Goal: Check status

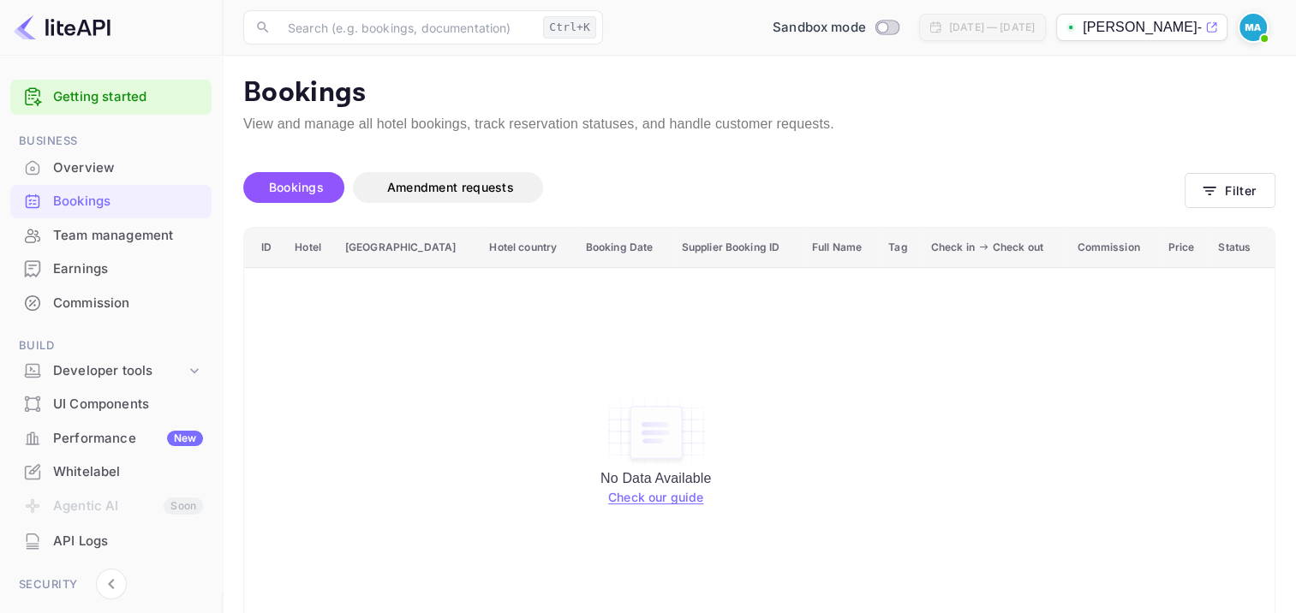
click at [364, 332] on td "No Data Available Check our guide" at bounding box center [655, 451] width 823 height 368
click at [590, 388] on td "No Data Available Check our guide" at bounding box center [655, 451] width 823 height 368
click at [584, 362] on td "No Data Available Check our guide" at bounding box center [655, 451] width 823 height 368
click at [459, 189] on span "Amendment requests" at bounding box center [450, 187] width 127 height 15
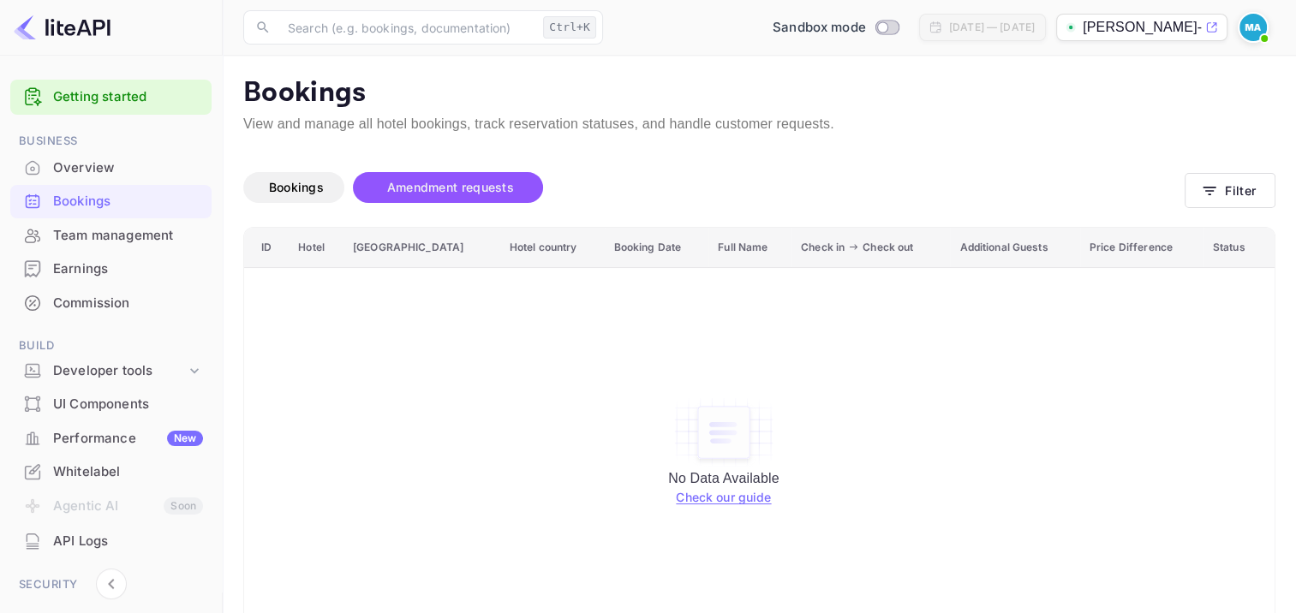
click at [570, 161] on div "Bookings Amendment requests" at bounding box center [714, 191] width 942 height 72
click at [267, 190] on span "Bookings" at bounding box center [296, 187] width 72 height 21
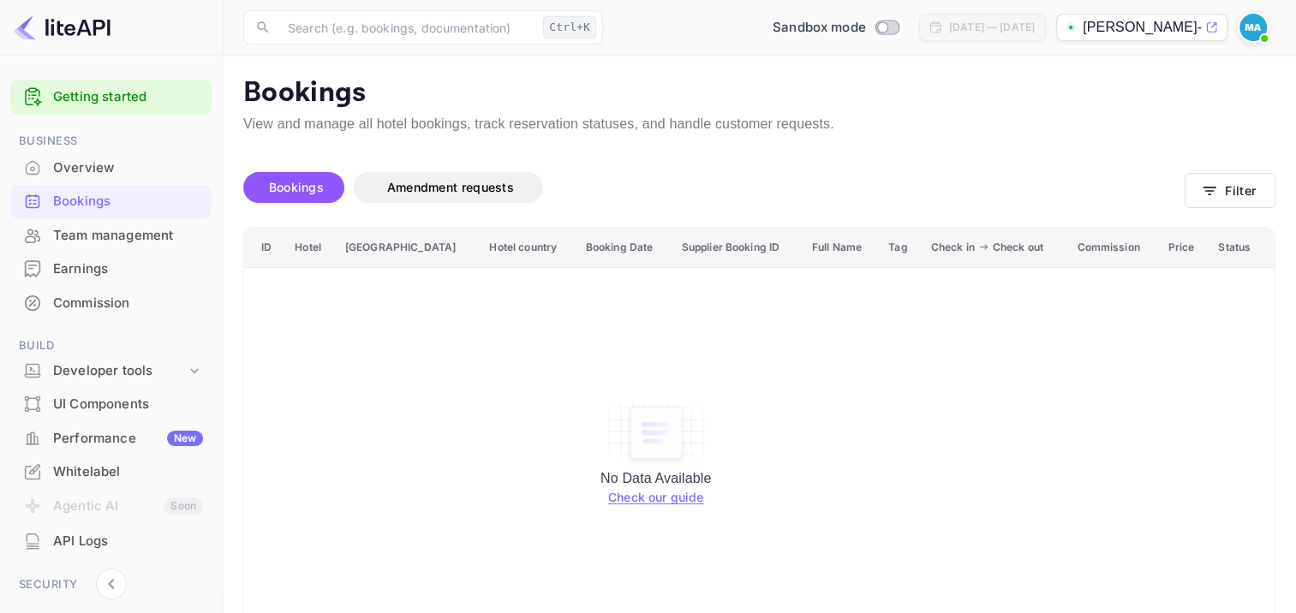
click at [665, 497] on link "Check our guide" at bounding box center [655, 497] width 95 height 15
click at [410, 382] on td "No Data Available Check our guide" at bounding box center [655, 451] width 823 height 368
click at [1246, 183] on button "Filter" at bounding box center [1230, 190] width 91 height 35
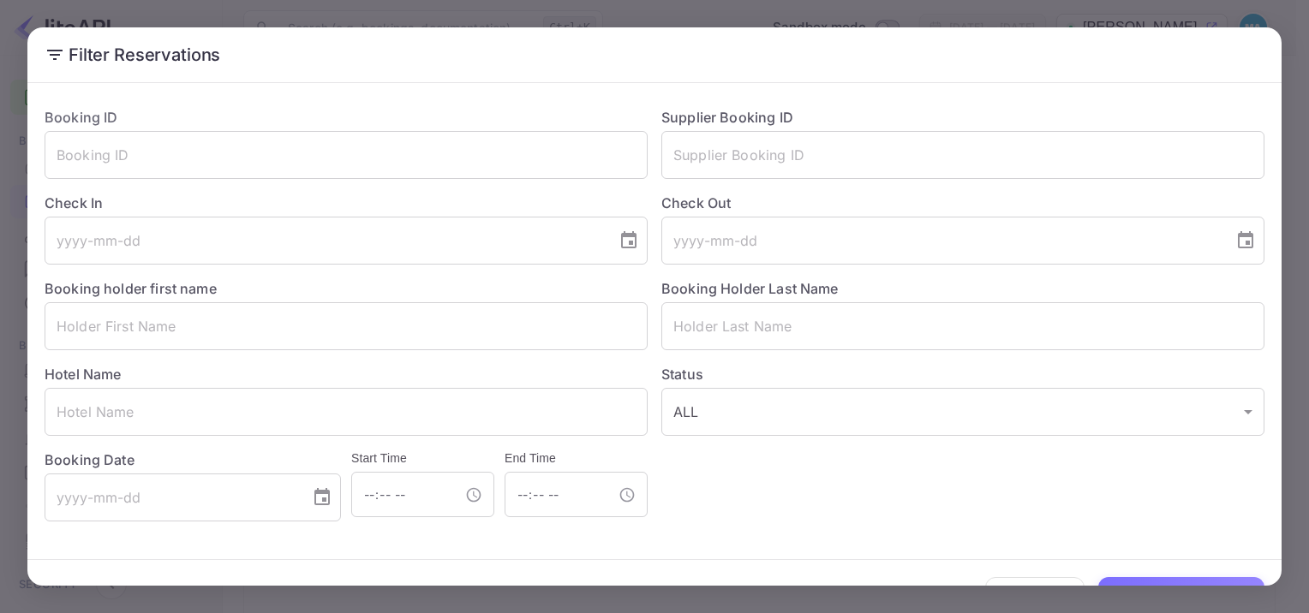
click at [950, 27] on h2 "Filter Reservations" at bounding box center [654, 54] width 1254 height 55
click at [957, 14] on div "Filter Reservations Booking ID ​ Supplier Booking ID ​ Check In ​ Check Out ​ B…" at bounding box center [654, 306] width 1309 height 613
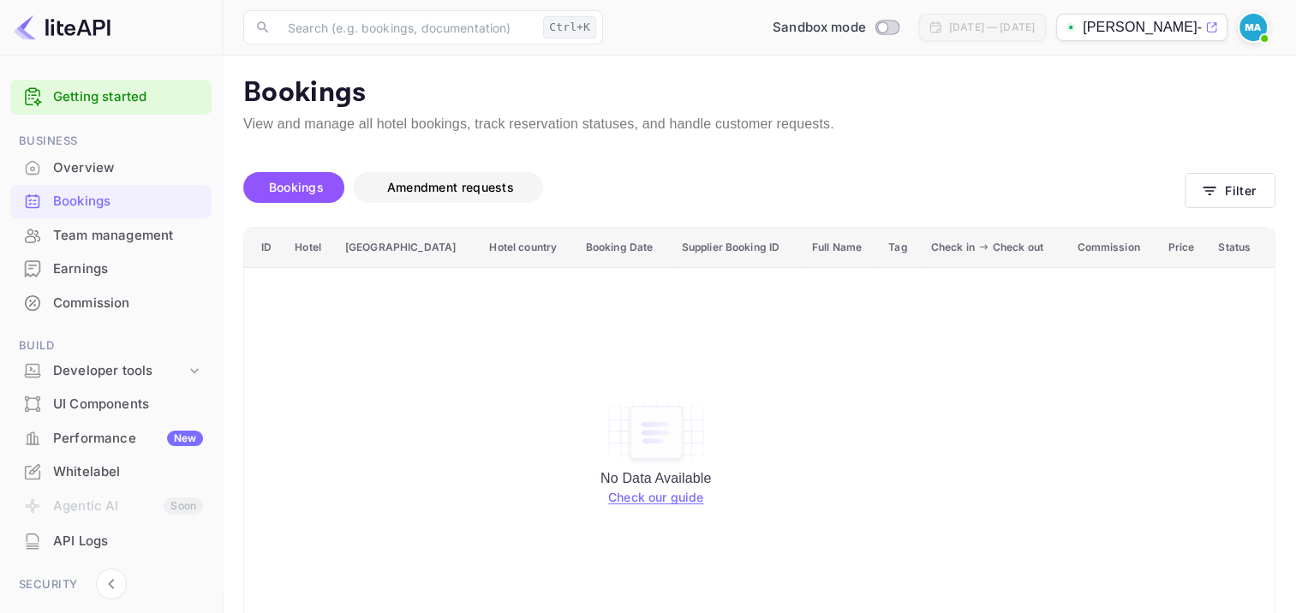
click at [368, 198] on button "Amendment requests" at bounding box center [448, 187] width 190 height 31
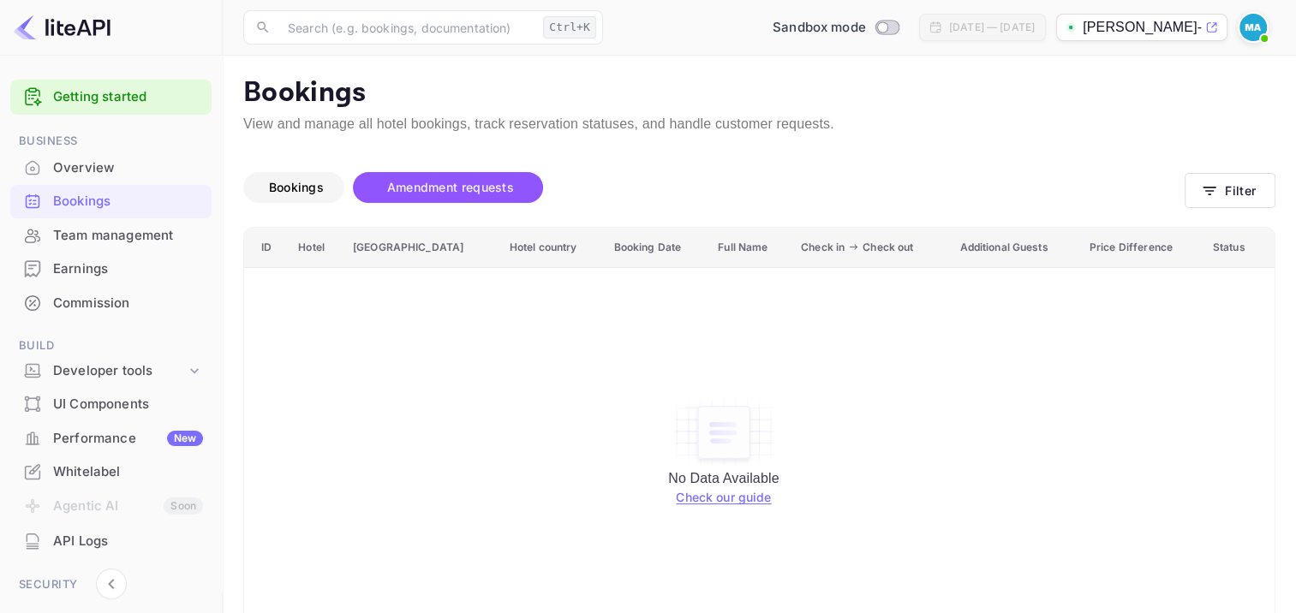
click at [305, 185] on span "Bookings" at bounding box center [296, 187] width 55 height 15
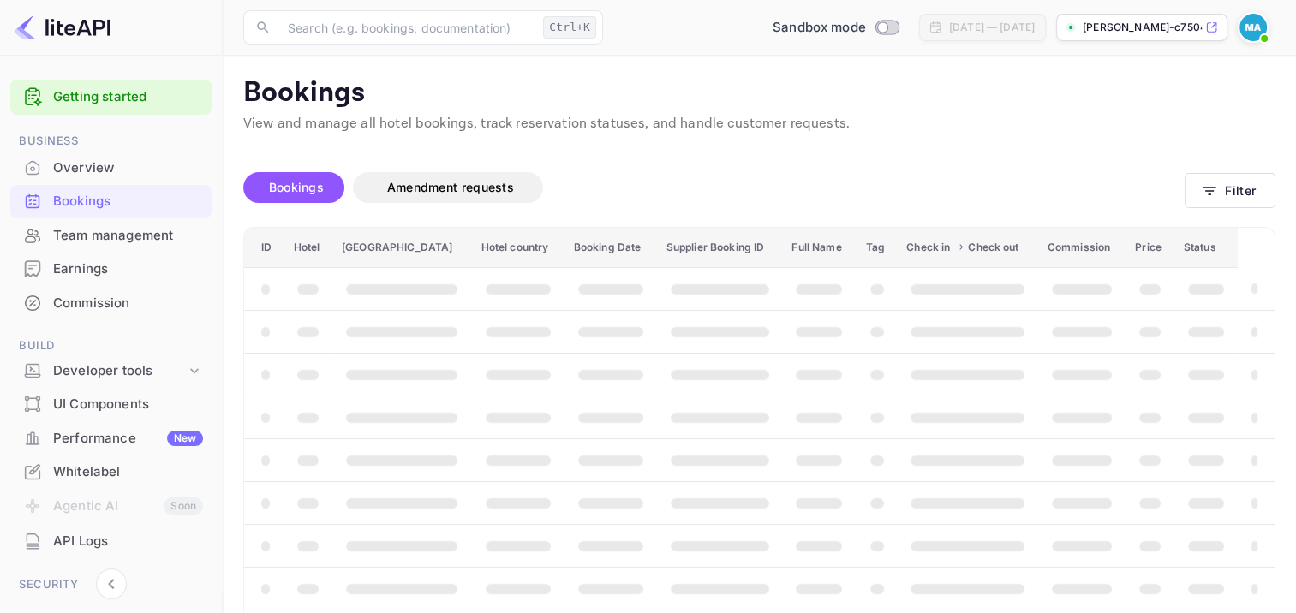
click at [819, 105] on p "Bookings" at bounding box center [759, 93] width 1032 height 34
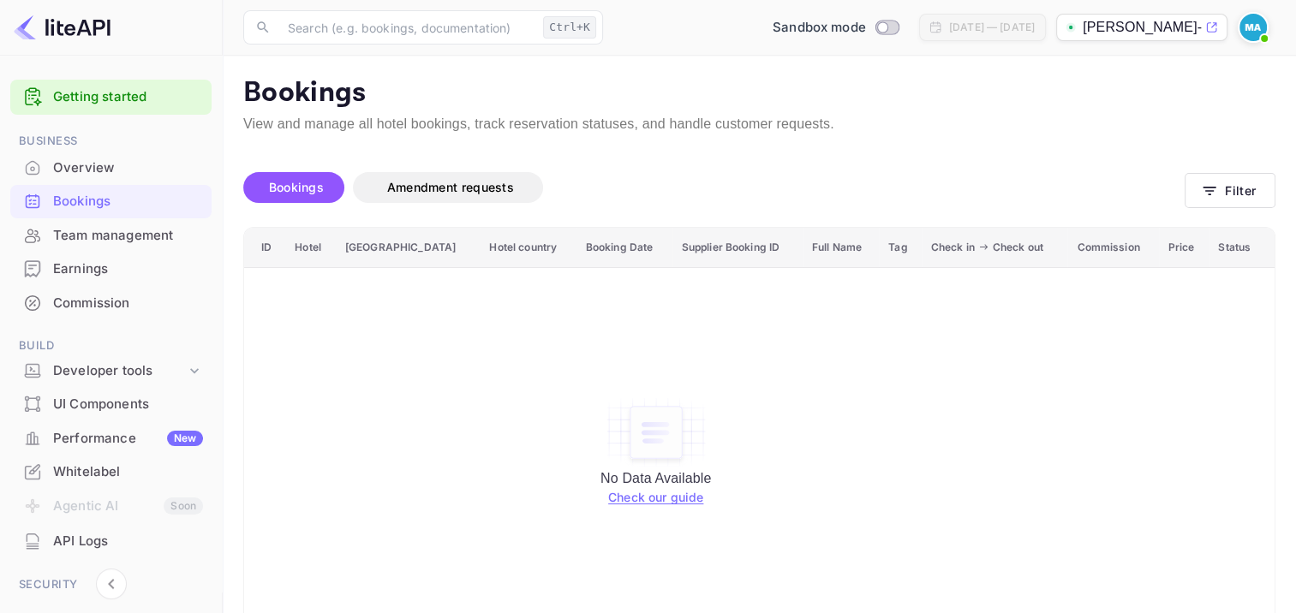
click at [827, 102] on p "Bookings" at bounding box center [759, 93] width 1032 height 34
click at [291, 376] on td "No Data Available Check our guide" at bounding box center [655, 451] width 823 height 368
